Goal: Book appointment/travel/reservation

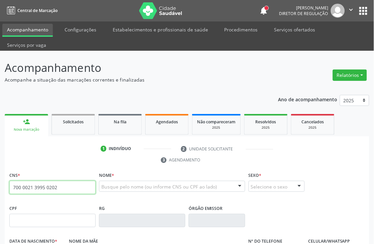
type input "700 0021 3995 0202"
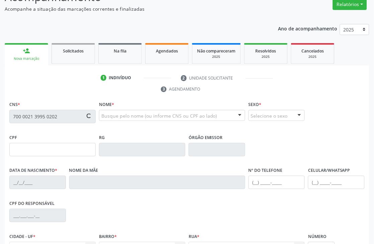
scroll to position [74, 0]
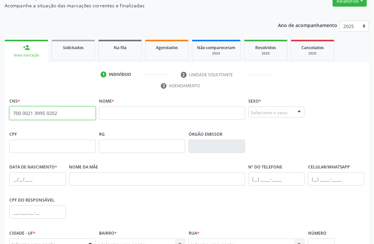
drag, startPoint x: 62, startPoint y: 113, endPoint x: 11, endPoint y: 119, distance: 50.8
click at [11, 119] on input "700 0021 3995 0202" at bounding box center [52, 113] width 86 height 13
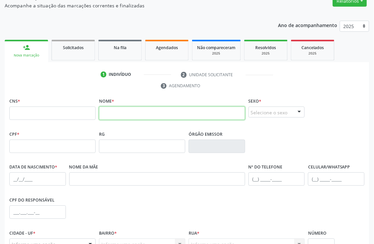
click at [107, 116] on input "text" at bounding box center [172, 113] width 146 height 13
type input "[PERSON_NAME]"
drag, startPoint x: 137, startPoint y: 116, endPoint x: 88, endPoint y: 125, distance: 50.4
click at [89, 125] on div "CNS * Nome * ITALO ADRIEL Sexo * Selecione o sexo Masculino Feminino Nenhum res…" at bounding box center [187, 112] width 358 height 33
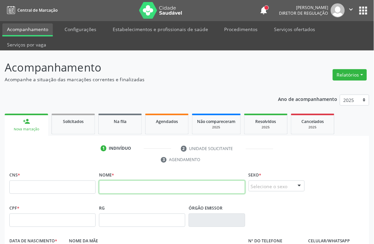
scroll to position [0, 0]
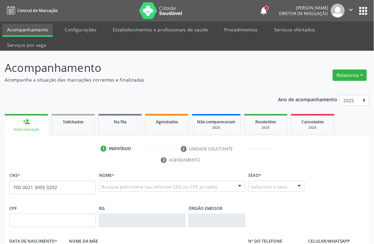
type input "700 0021 3995 0202"
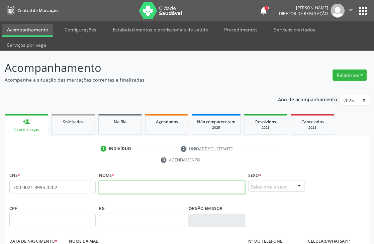
click at [123, 188] on input "text" at bounding box center [172, 187] width 146 height 13
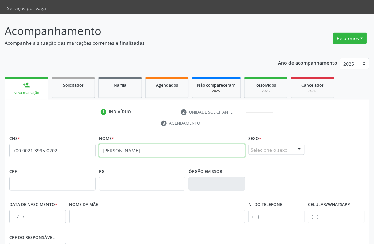
scroll to position [74, 0]
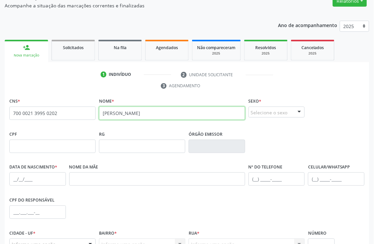
type input "[PERSON_NAME]"
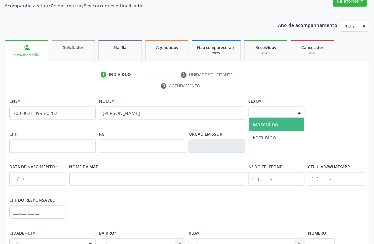
click at [289, 110] on div "Selecione o sexo" at bounding box center [276, 112] width 56 height 11
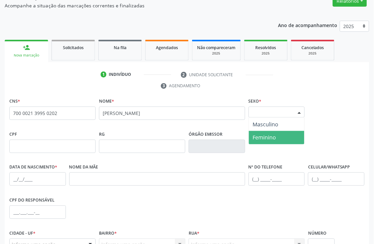
click at [284, 133] on span "Feminino" at bounding box center [277, 137] width 56 height 13
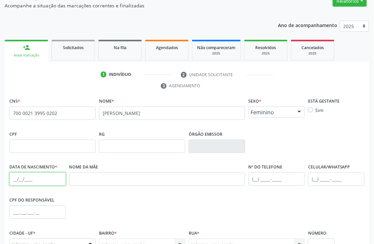
click at [10, 178] on input "text" at bounding box center [37, 179] width 56 height 13
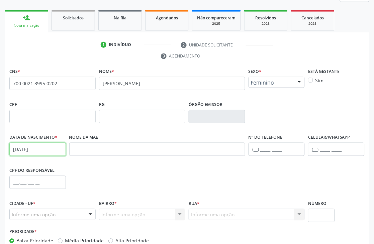
scroll to position [143, 0]
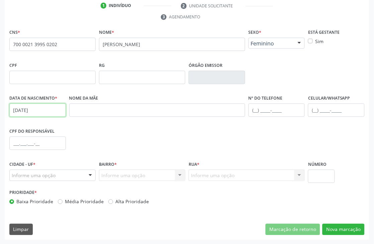
type input "[DATE]"
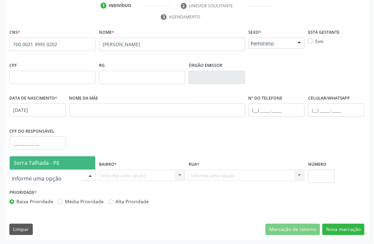
click at [50, 158] on span "Serra Talhada - PE" at bounding box center [53, 162] width 86 height 13
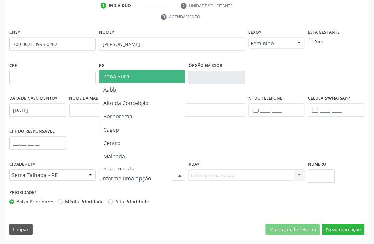
click at [155, 175] on div at bounding box center [142, 175] width 86 height 11
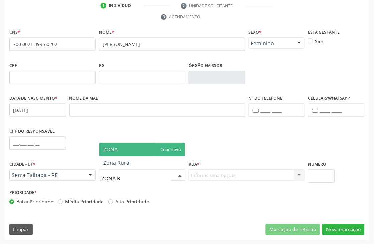
type input "ZONA RU"
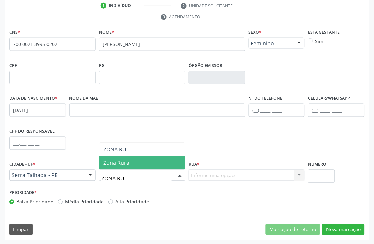
click at [142, 164] on span "Zona Rural" at bounding box center [142, 162] width 86 height 13
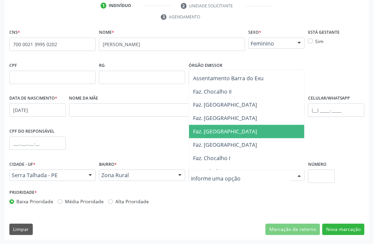
scroll to position [0, 0]
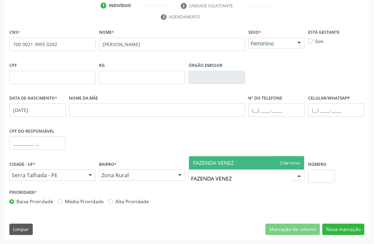
type input "FAZENDA [GEOGRAPHIC_DATA]"
click at [269, 163] on span "FAZENDA [GEOGRAPHIC_DATA]" at bounding box center [246, 162] width 115 height 13
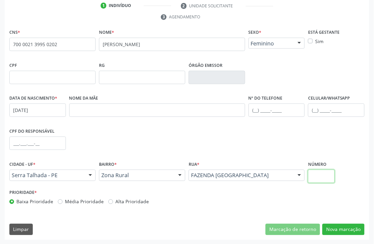
click at [316, 175] on input "text" at bounding box center [321, 176] width 26 height 13
type input "SN"
click at [342, 225] on button "Nova marcação" at bounding box center [343, 229] width 42 height 11
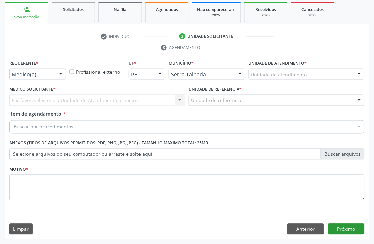
scroll to position [112, 0]
click at [55, 71] on div "Médico(a) Médico(a) Enfermeiro(a) Paciente Nenhum resultado encontrado para: " …" at bounding box center [37, 74] width 56 height 11
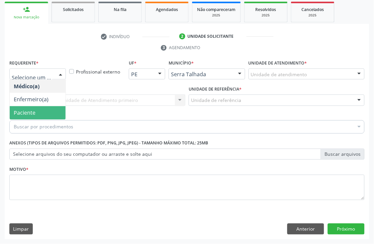
click at [42, 107] on span "Paciente" at bounding box center [38, 112] width 56 height 13
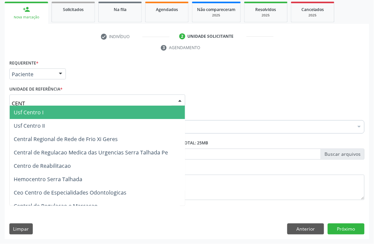
type input "CENTR"
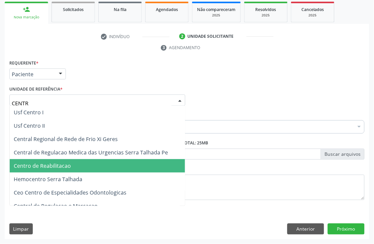
click at [57, 167] on span "Centro de Reabilitacao" at bounding box center [42, 165] width 57 height 7
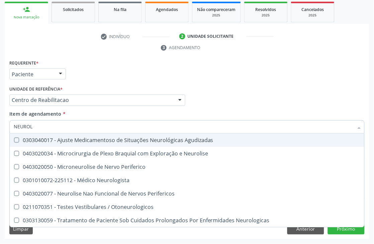
type input "NEUROLO"
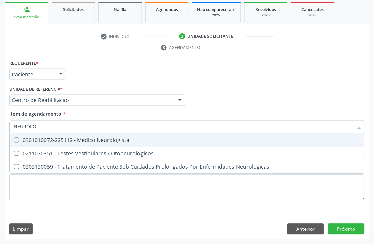
click at [68, 139] on div "0301010072-225112 - Médico Neurologista" at bounding box center [187, 140] width 346 height 5
checkbox Neurologista "true"
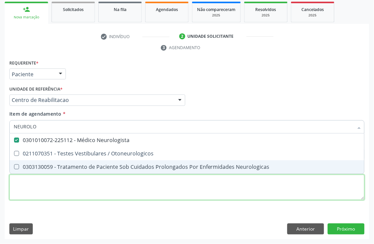
click at [29, 181] on div "Requerente * Paciente Médico(a) Enfermeiro(a) Paciente Nenhum resultado encontr…" at bounding box center [186, 133] width 355 height 151
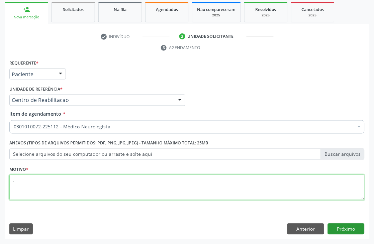
type textarea "."
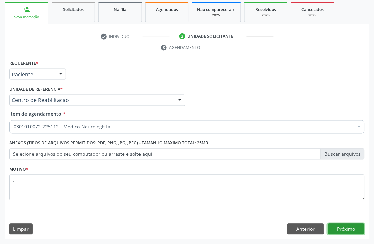
click at [342, 232] on button "Próximo" at bounding box center [346, 229] width 37 height 11
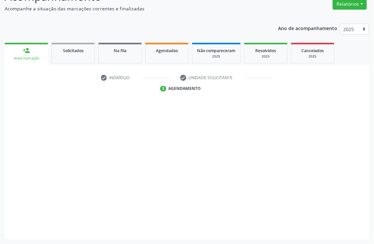
scroll to position [71, 0]
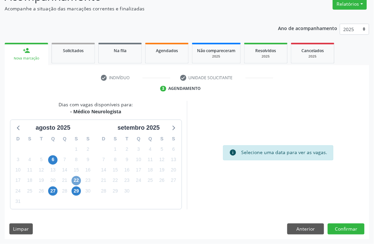
click at [80, 181] on span "22" at bounding box center [76, 180] width 9 height 9
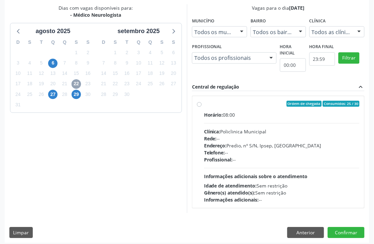
scroll to position [171, 0]
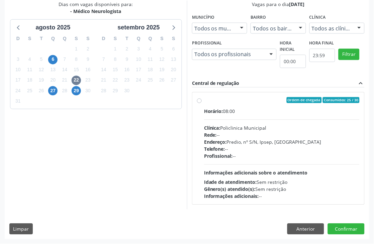
click at [250, 182] on span "Idade de atendimento:" at bounding box center [230, 182] width 53 height 6
click at [202, 103] on input "Ordem de chegada Consumidos: 25 / 30 Horário: 08:00 Clínica: Policlinica Munici…" at bounding box center [199, 100] width 5 height 6
radio input "true"
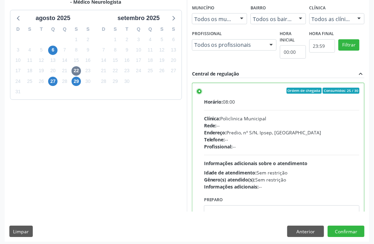
scroll to position [183, 0]
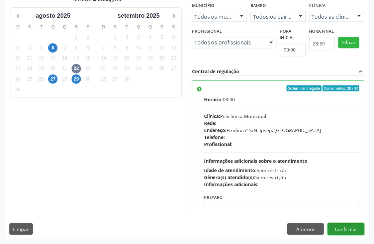
click at [343, 228] on button "Confirmar" at bounding box center [346, 229] width 37 height 11
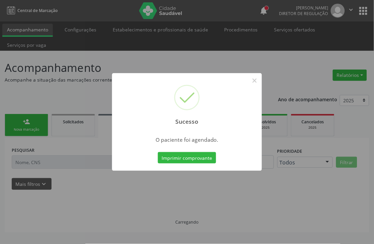
scroll to position [0, 0]
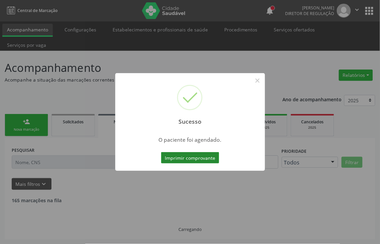
click at [178, 158] on button "Imprimir comprovante" at bounding box center [190, 157] width 58 height 11
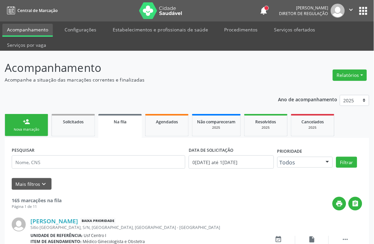
click at [27, 118] on div "person_add" at bounding box center [26, 121] width 7 height 7
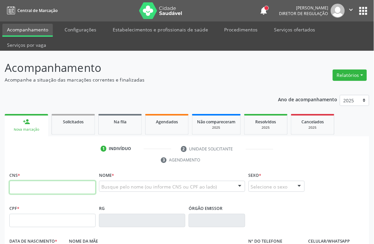
click at [35, 185] on input "text" at bounding box center [52, 187] width 86 height 13
paste input "700 0021 3995 0202"
type input "700 0021 3995 0202"
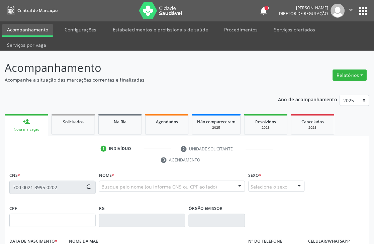
type input "[DATE]"
type input "SN"
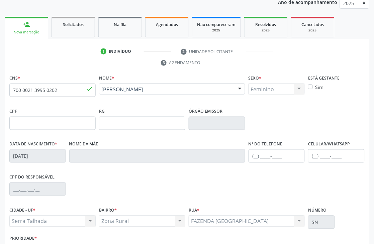
scroll to position [143, 0]
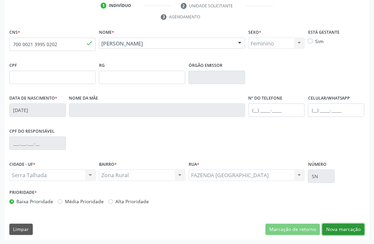
click at [347, 225] on button "Nova marcação" at bounding box center [343, 229] width 42 height 11
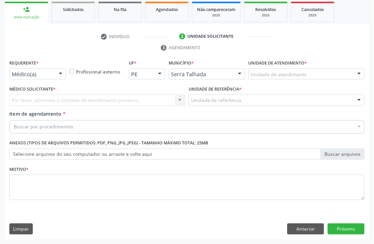
scroll to position [112, 0]
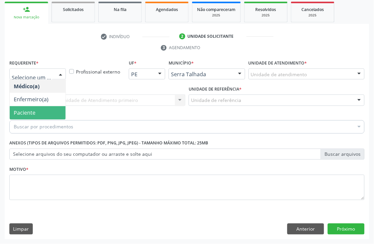
click at [29, 106] on span "Paciente" at bounding box center [38, 112] width 56 height 13
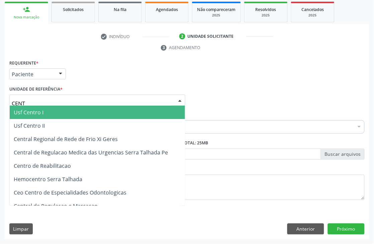
type input "CENTR"
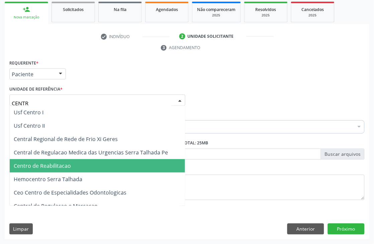
click at [59, 162] on span "Centro de Reabilitacao" at bounding box center [42, 165] width 57 height 7
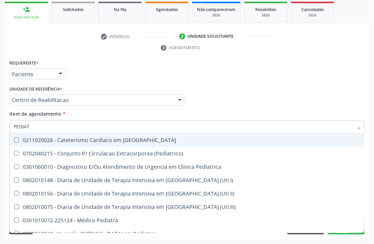
type input "PEDIATR"
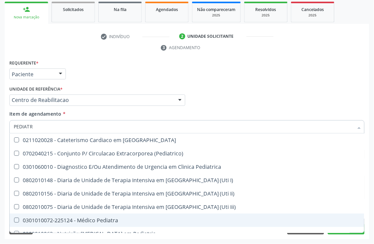
click at [95, 215] on span "0301010072-225124 - Médico Pediatra" at bounding box center [187, 220] width 354 height 13
checkbox Pediatra "true"
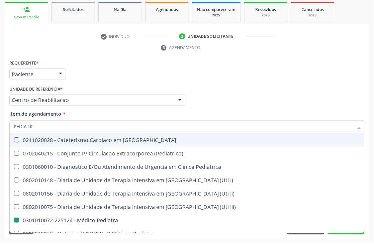
click at [229, 97] on div "Médico Solicitante Por favor, selecione a Unidade de Atendimento primeiro Nenhu…" at bounding box center [187, 97] width 358 height 26
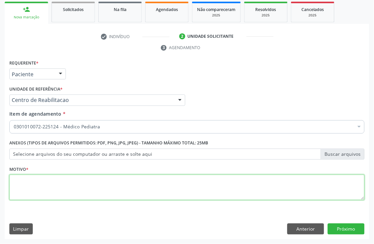
click at [73, 198] on textarea at bounding box center [186, 187] width 355 height 25
type textarea "."
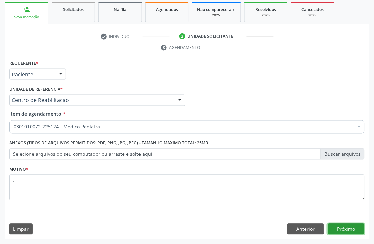
click at [338, 227] on button "Próximo" at bounding box center [346, 229] width 37 height 11
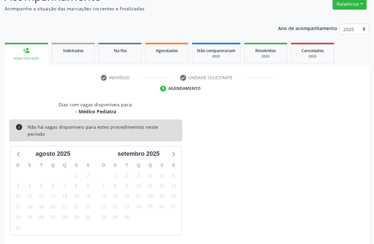
scroll to position [91, 0]
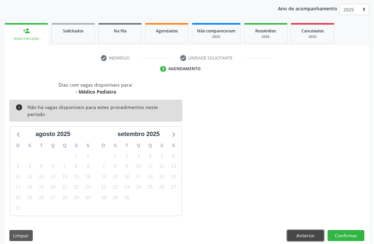
click at [306, 230] on button "Anterior" at bounding box center [305, 235] width 37 height 11
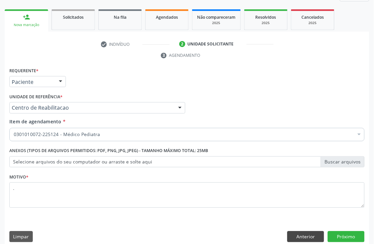
scroll to position [112, 0]
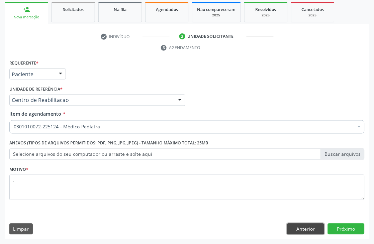
click at [316, 231] on button "Anterior" at bounding box center [305, 229] width 37 height 11
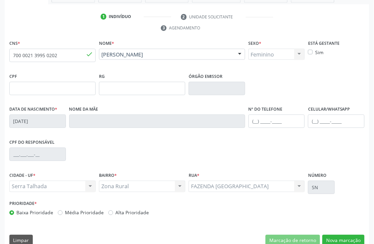
scroll to position [143, 0]
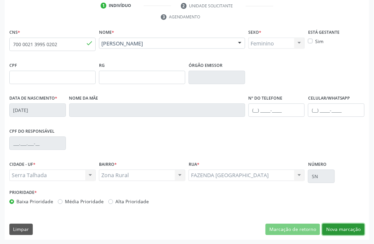
click at [353, 232] on button "Nova marcação" at bounding box center [343, 229] width 42 height 11
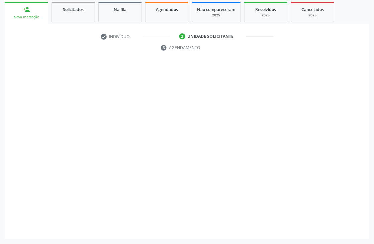
scroll to position [112, 0]
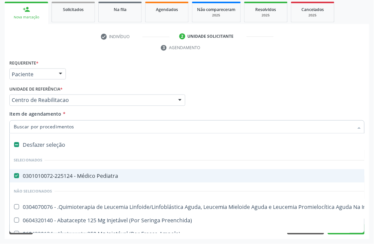
click at [18, 174] on div "0301010072-225124 - Médico Pediatra" at bounding box center [274, 176] width 521 height 5
checkbox Pediatra "false"
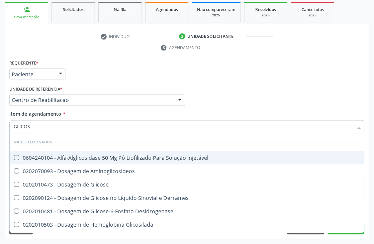
type input "GLICOSE"
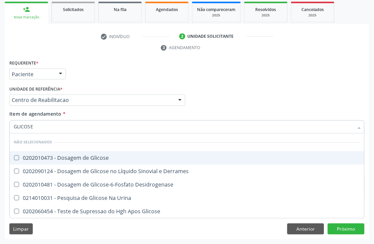
click at [60, 160] on div "0202010473 - Dosagem de Glicose" at bounding box center [187, 157] width 346 height 5
checkbox Glicose "true"
drag, startPoint x: 48, startPoint y: 127, endPoint x: 0, endPoint y: 137, distance: 49.1
click at [0, 137] on div "Acompanhamento Acompanhe a situação das marcações correntes e finalizadas Relat…" at bounding box center [187, 91] width 374 height 306
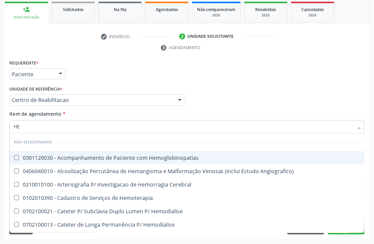
type input "HEM"
checkbox Hemoglobinopatias "false"
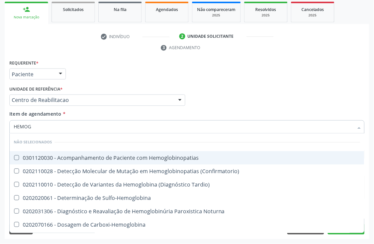
type input "HEMOGR"
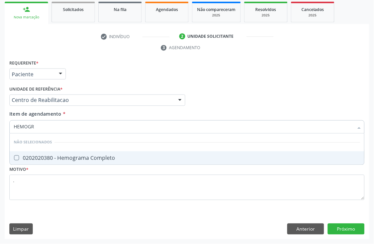
click at [42, 158] on div "0202020380 - Hemograma Completo" at bounding box center [187, 157] width 346 height 5
checkbox Completo "true"
drag, startPoint x: 43, startPoint y: 124, endPoint x: 0, endPoint y: 132, distance: 43.5
click at [0, 132] on div "Acompanhamento Acompanhe a situação das marcações correntes e finalizadas Relat…" at bounding box center [187, 91] width 374 height 306
checkbox Completo "false"
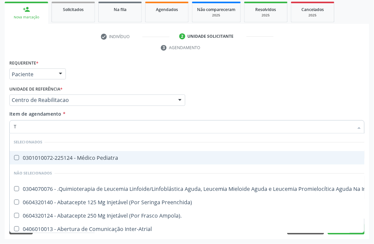
type input "T4"
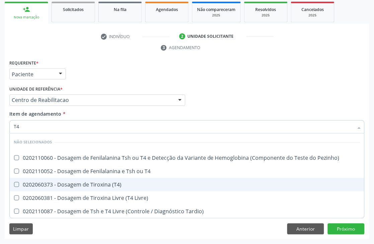
click at [80, 184] on div "0202060373 - Dosagem de Tiroxina (T4)" at bounding box center [187, 184] width 346 height 5
checkbox \(T4\) "true"
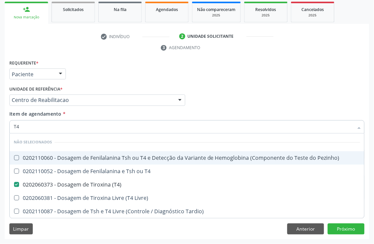
drag, startPoint x: 27, startPoint y: 127, endPoint x: 0, endPoint y: 129, distance: 27.5
click at [0, 129] on div "Acompanhamento Acompanhe a situação das marcações correntes e finalizadas Relat…" at bounding box center [187, 91] width 374 height 306
type input "TS"
checkbox \(T4\) "false"
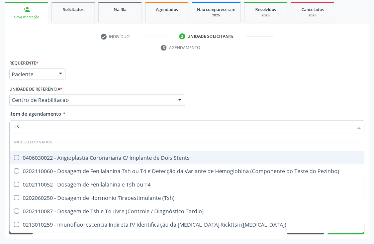
type input "TSH"
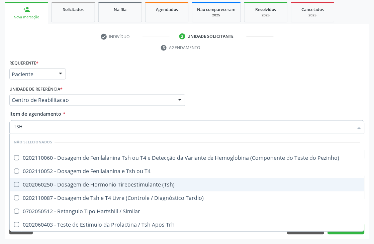
click at [122, 183] on div "0202060250 - Dosagem de Hormonio Tireoestimulante (Tsh)" at bounding box center [187, 184] width 346 height 5
checkbox \(Tsh\) "true"
click at [226, 85] on div "Médico Solicitante Por favor, selecione a Unidade de Atendimento primeiro Nenhu…" at bounding box center [187, 97] width 358 height 26
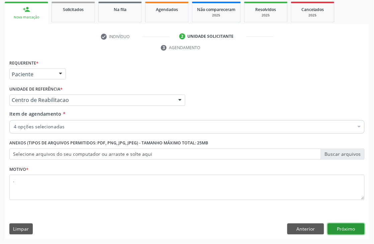
click at [355, 229] on button "Próximo" at bounding box center [346, 229] width 37 height 11
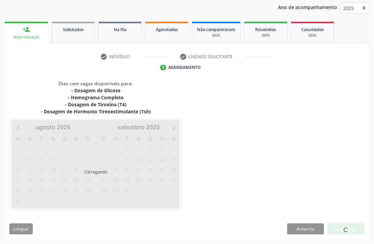
scroll to position [92, 0]
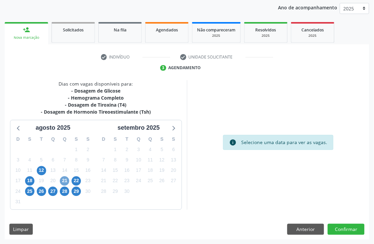
click at [62, 180] on span "21" at bounding box center [64, 181] width 9 height 9
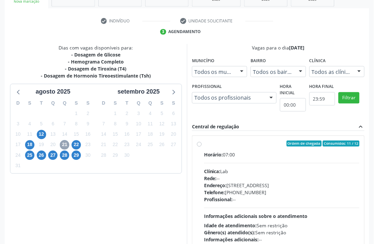
scroll to position [171, 0]
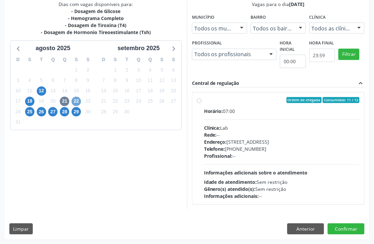
click at [74, 99] on span "22" at bounding box center [76, 101] width 9 height 9
click at [312, 169] on div "Horário: 07:00 Clínica: Labgene Medicina Laboratorial Rede: -- Endereço: [STREE…" at bounding box center [281, 154] width 155 height 92
click at [202, 103] on input "Ordem de chegada Consumidos: 12 / 20 Horário: 07:00 Clínica: Labgene Medicina L…" at bounding box center [199, 100] width 5 height 6
radio input "true"
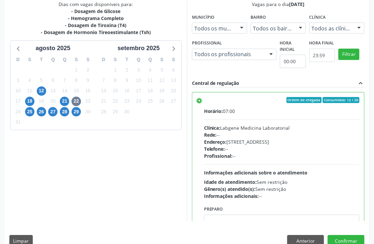
scroll to position [33, 0]
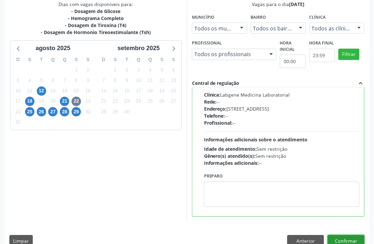
click at [355, 238] on button "Confirmar" at bounding box center [346, 240] width 37 height 11
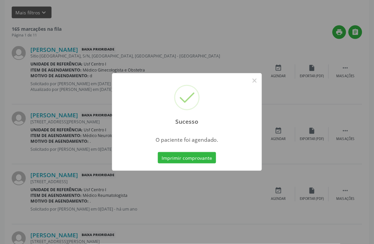
scroll to position [0, 0]
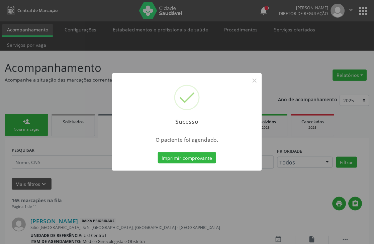
click at [184, 151] on div "Imprimir comprovante Cancel" at bounding box center [186, 158] width 61 height 14
click at [184, 155] on button "Imprimir comprovante" at bounding box center [187, 157] width 58 height 11
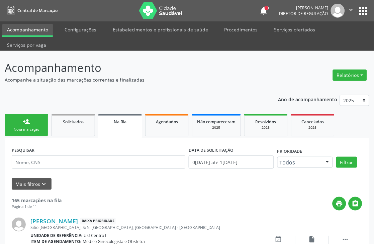
click at [24, 127] on div "Nova marcação" at bounding box center [26, 129] width 33 height 5
